Goal: Task Accomplishment & Management: Manage account settings

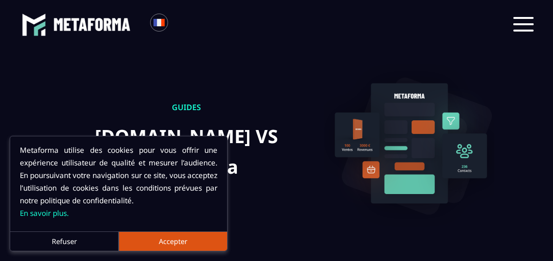
click at [51, 249] on button "Refuser" at bounding box center [64, 240] width 109 height 19
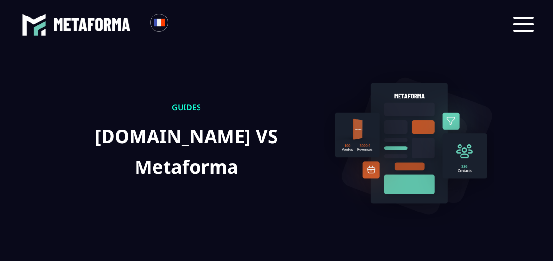
click at [523, 16] on div at bounding box center [524, 24] width 30 height 25
click at [523, 23] on span at bounding box center [524, 24] width 20 height 2
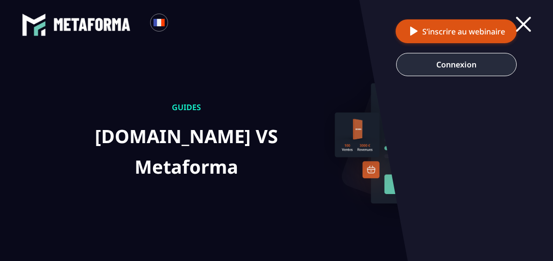
click at [486, 70] on link "Connexion" at bounding box center [456, 64] width 121 height 23
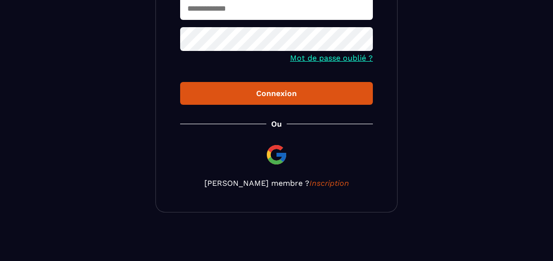
type input "**********"
click at [290, 102] on button "Connexion" at bounding box center [276, 93] width 193 height 23
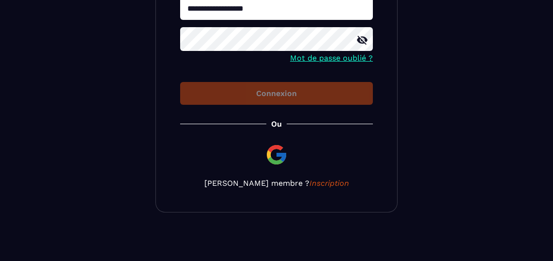
scroll to position [177, 0]
